Goal: Task Accomplishment & Management: Use online tool/utility

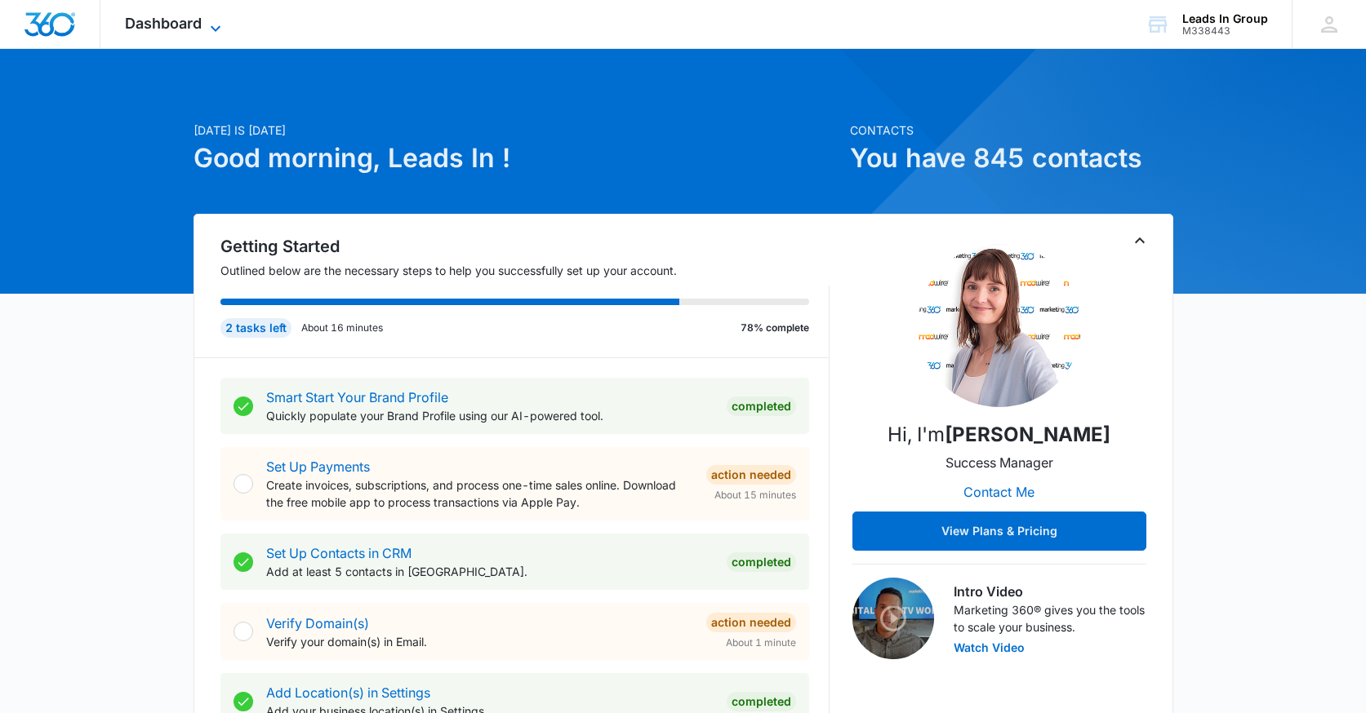
click at [166, 20] on span "Dashboard" at bounding box center [163, 23] width 77 height 17
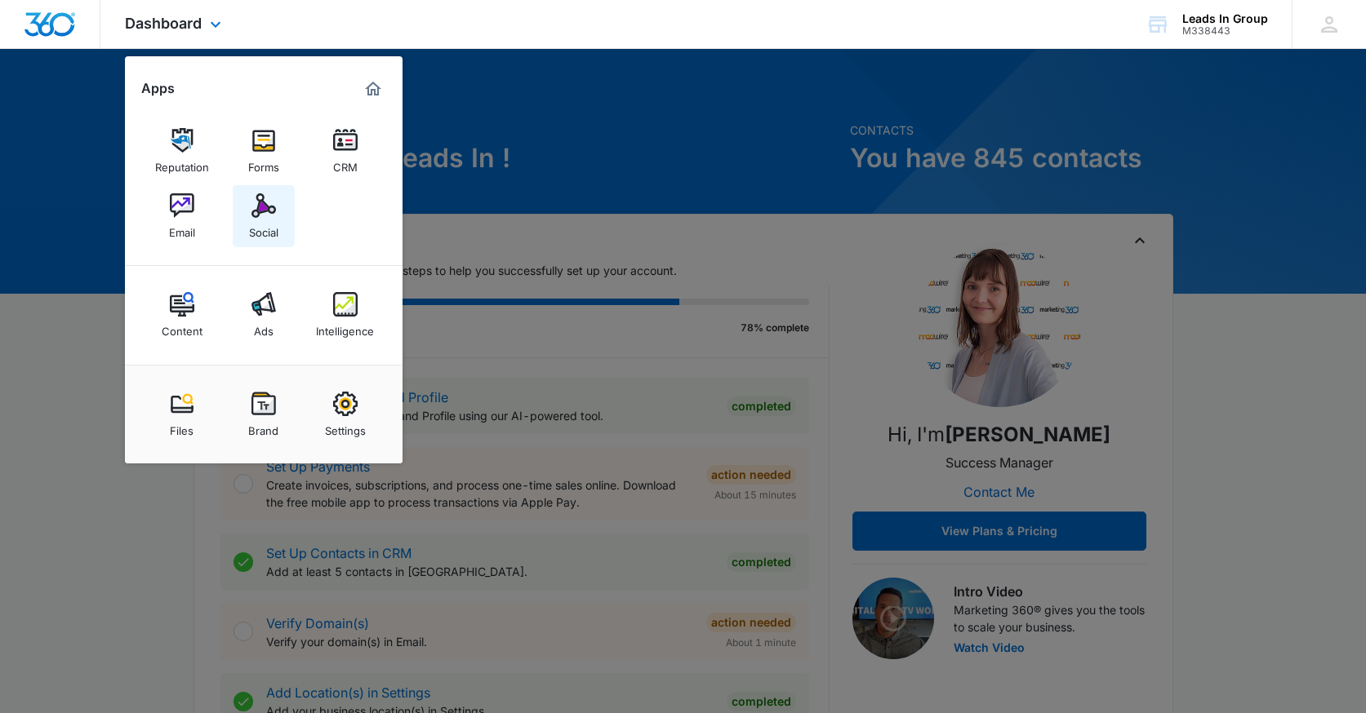
click at [266, 202] on img at bounding box center [263, 205] width 24 height 24
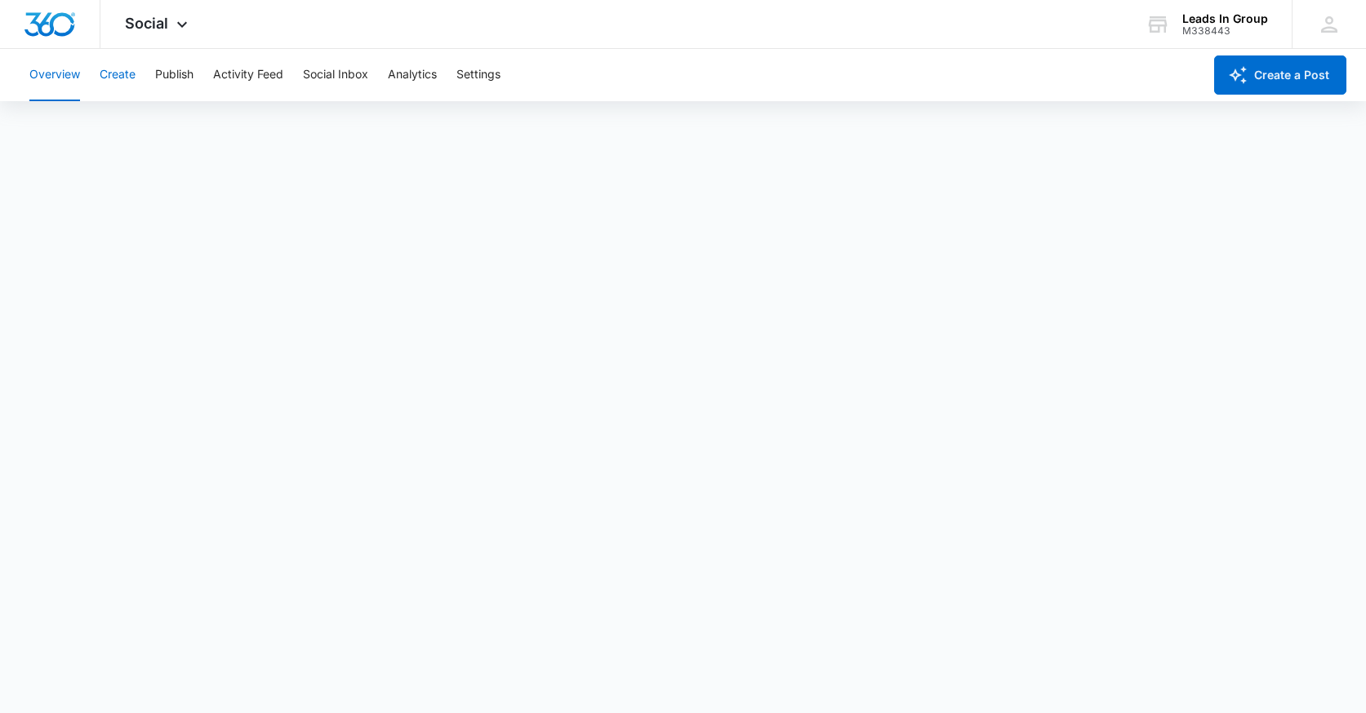
click at [113, 79] on button "Create" at bounding box center [118, 75] width 36 height 52
